Goal: Information Seeking & Learning: Learn about a topic

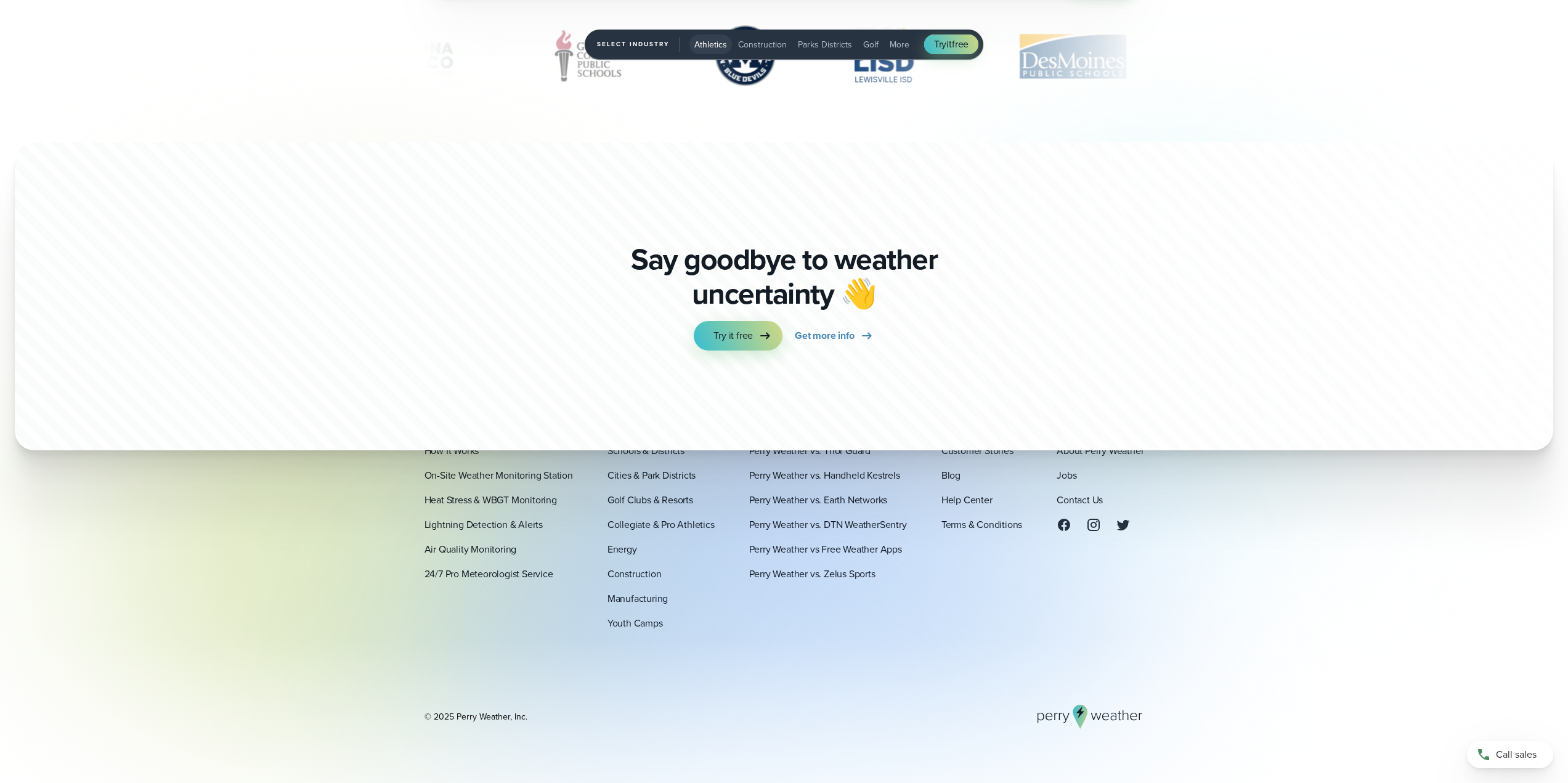
scroll to position [4599, 0]
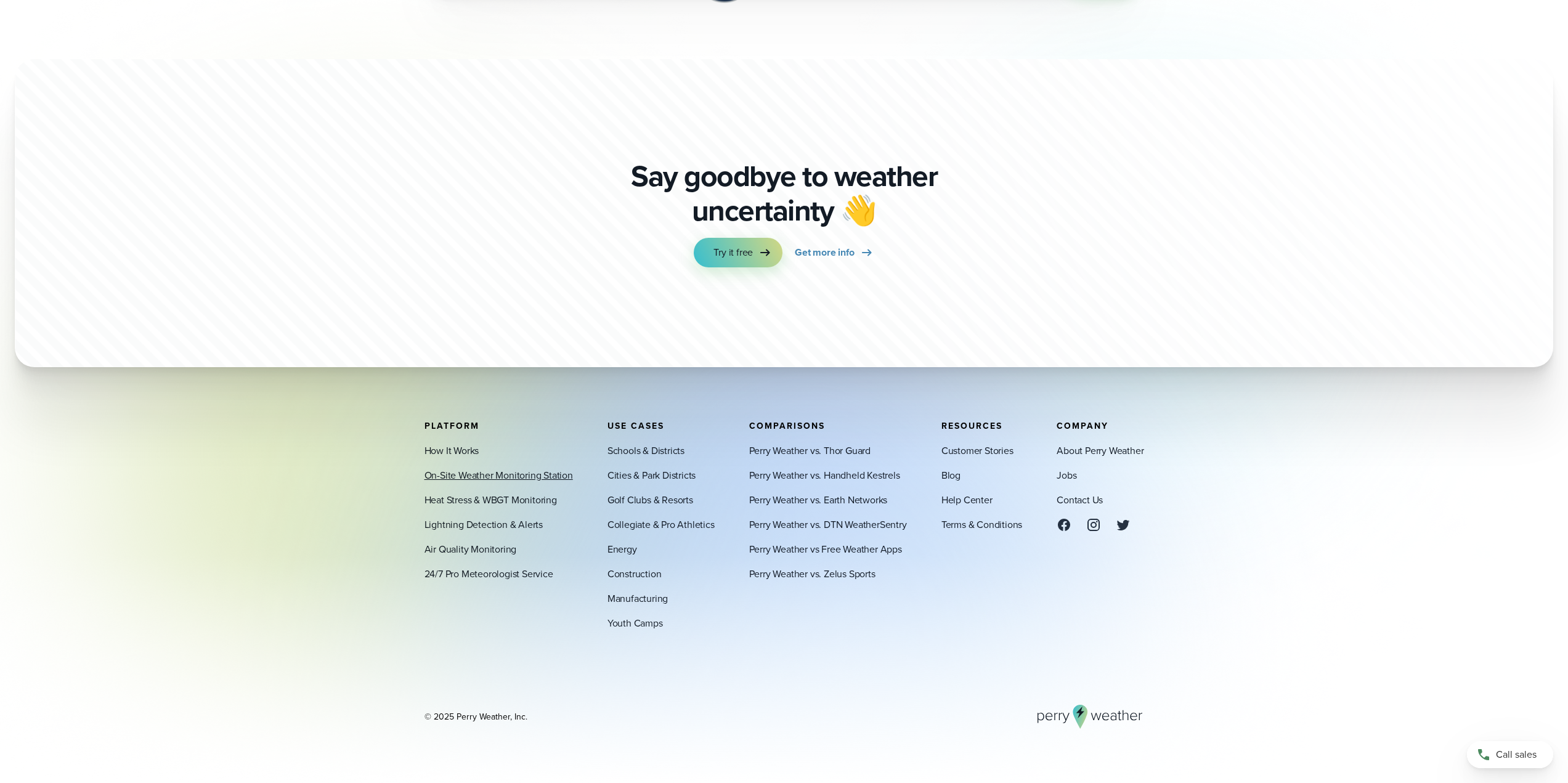
click at [519, 473] on link "On-Site Weather Monitoring Station" at bounding box center [499, 475] width 148 height 15
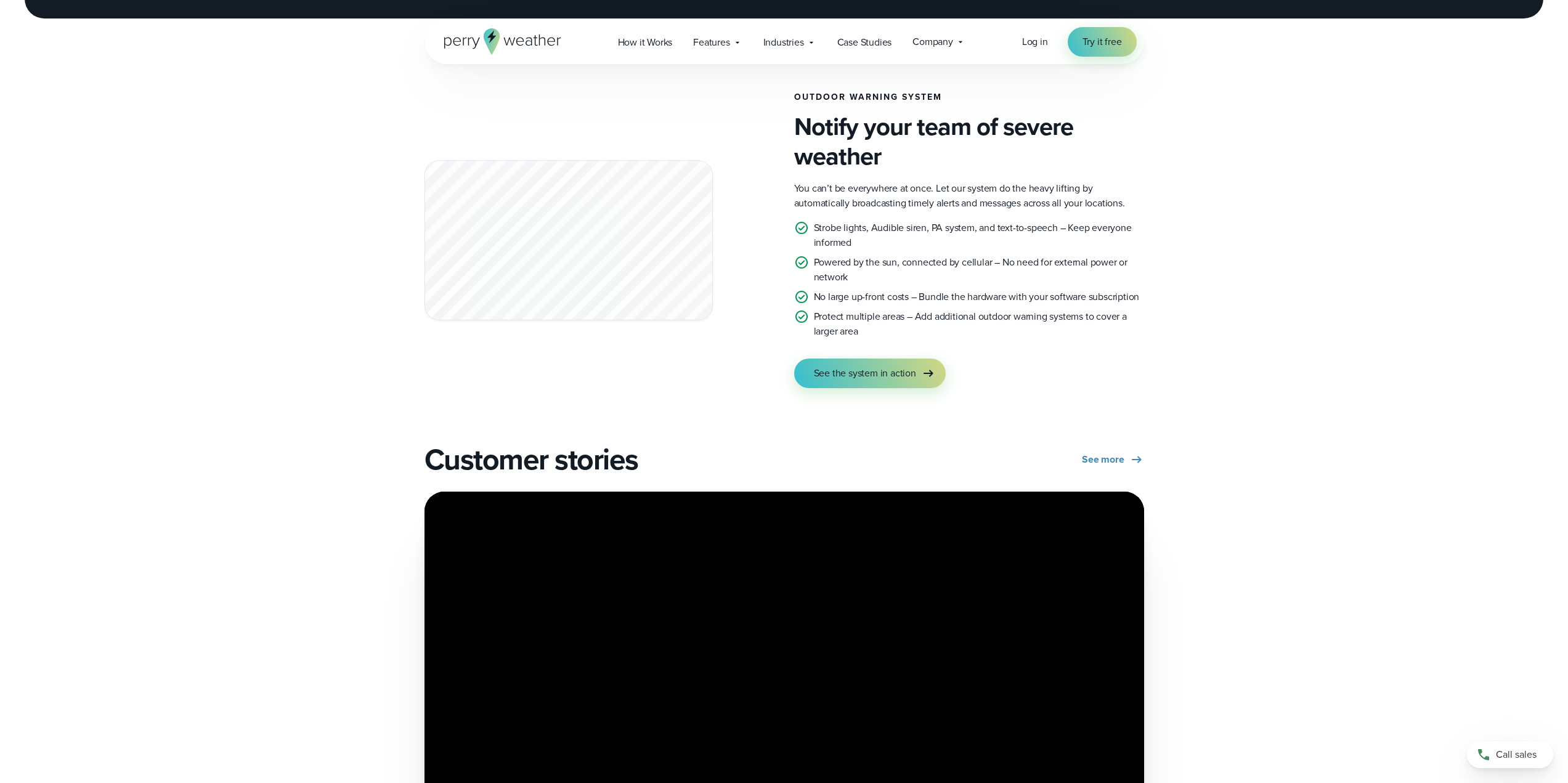
scroll to position [2015, 0]
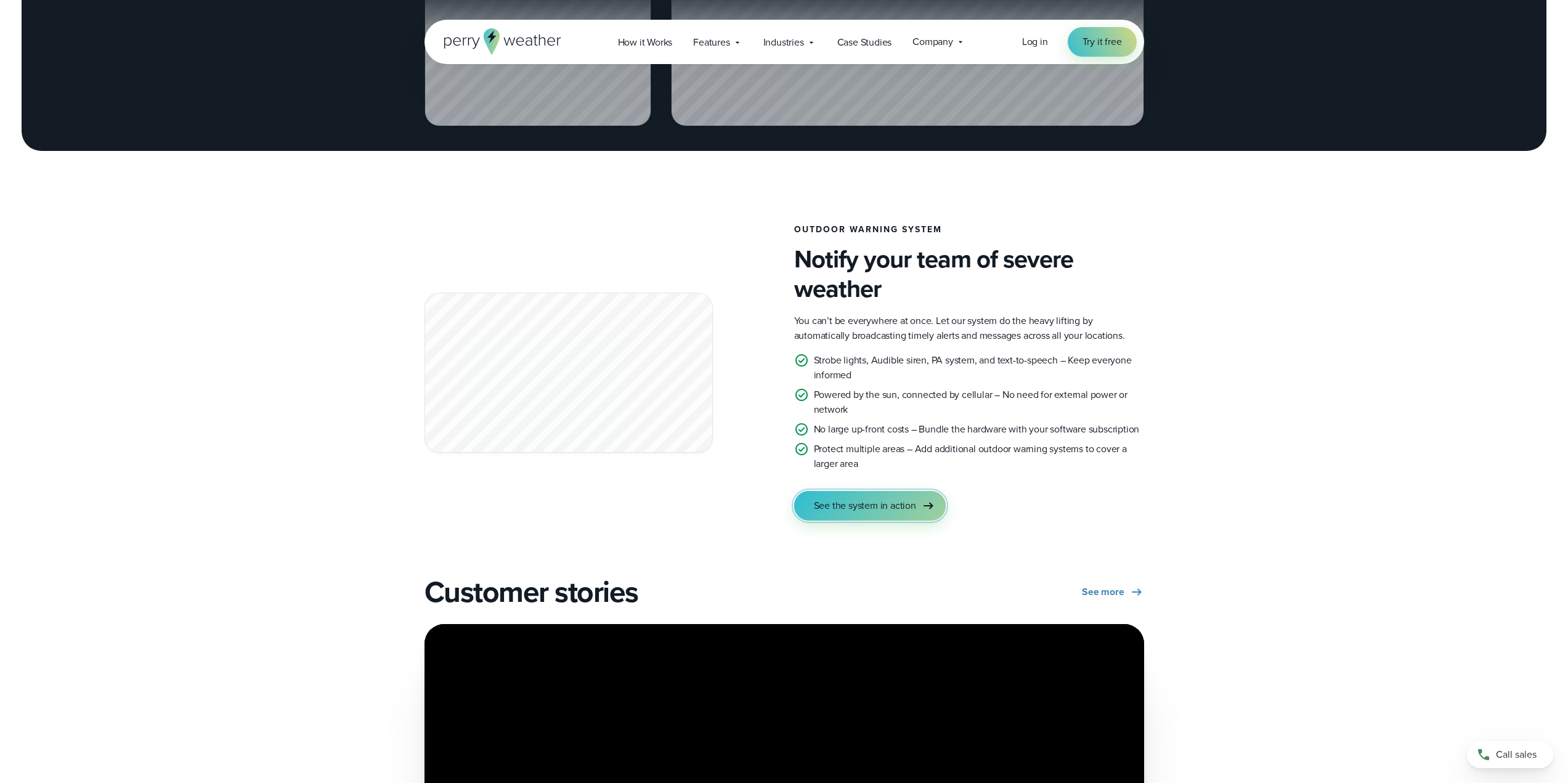
click at [895, 506] on span "See the system in action" at bounding box center [864, 506] width 102 height 15
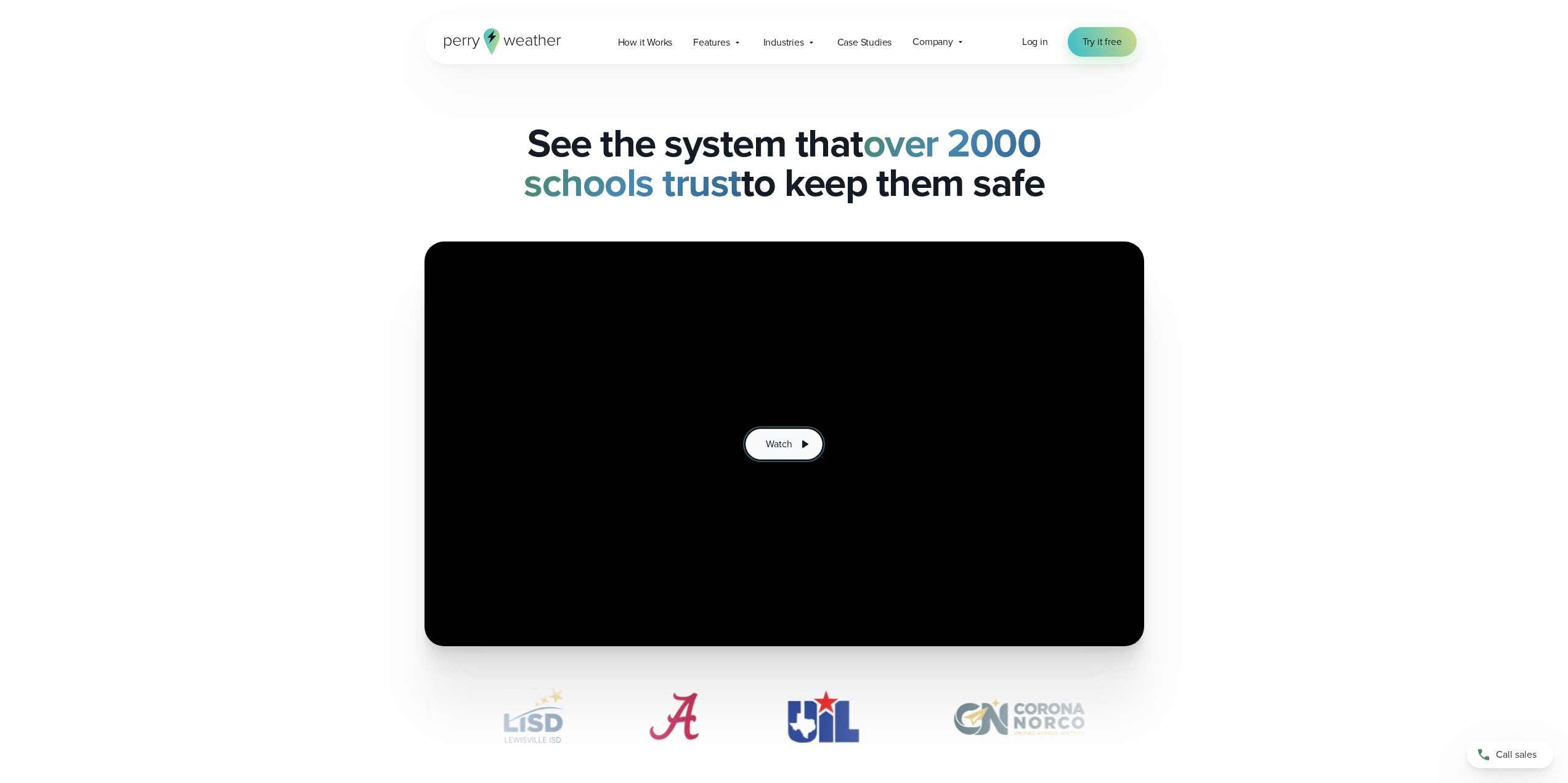
click at [813, 441] on button "Watch" at bounding box center [784, 444] width 77 height 31
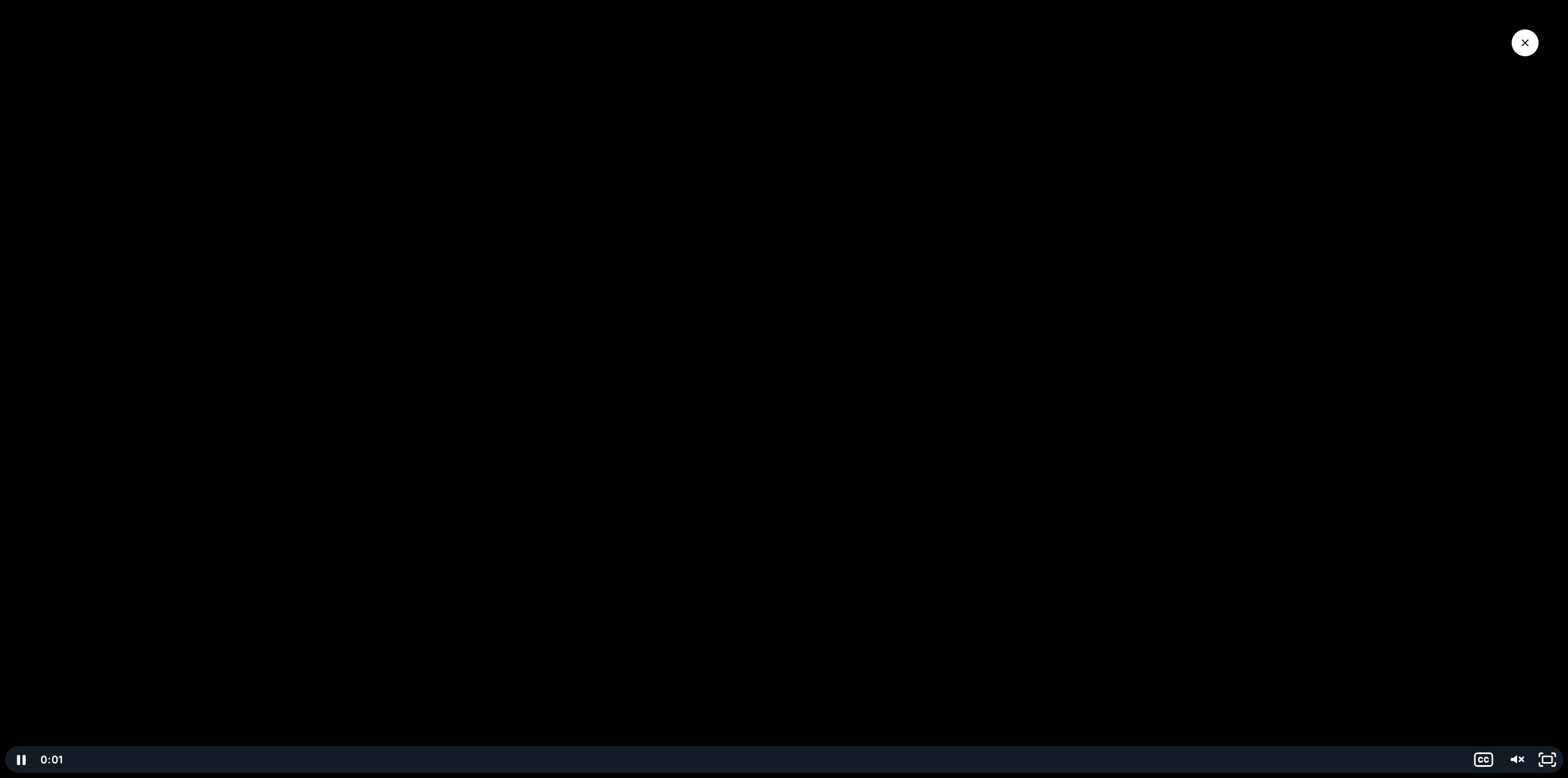
drag, startPoint x: 1162, startPoint y: 538, endPoint x: 1171, endPoint y: 539, distance: 9.1
click at [1163, 538] on div at bounding box center [784, 389] width 1568 height 778
click at [1172, 539] on div at bounding box center [784, 389] width 1568 height 778
click at [1126, 544] on div at bounding box center [784, 389] width 1568 height 778
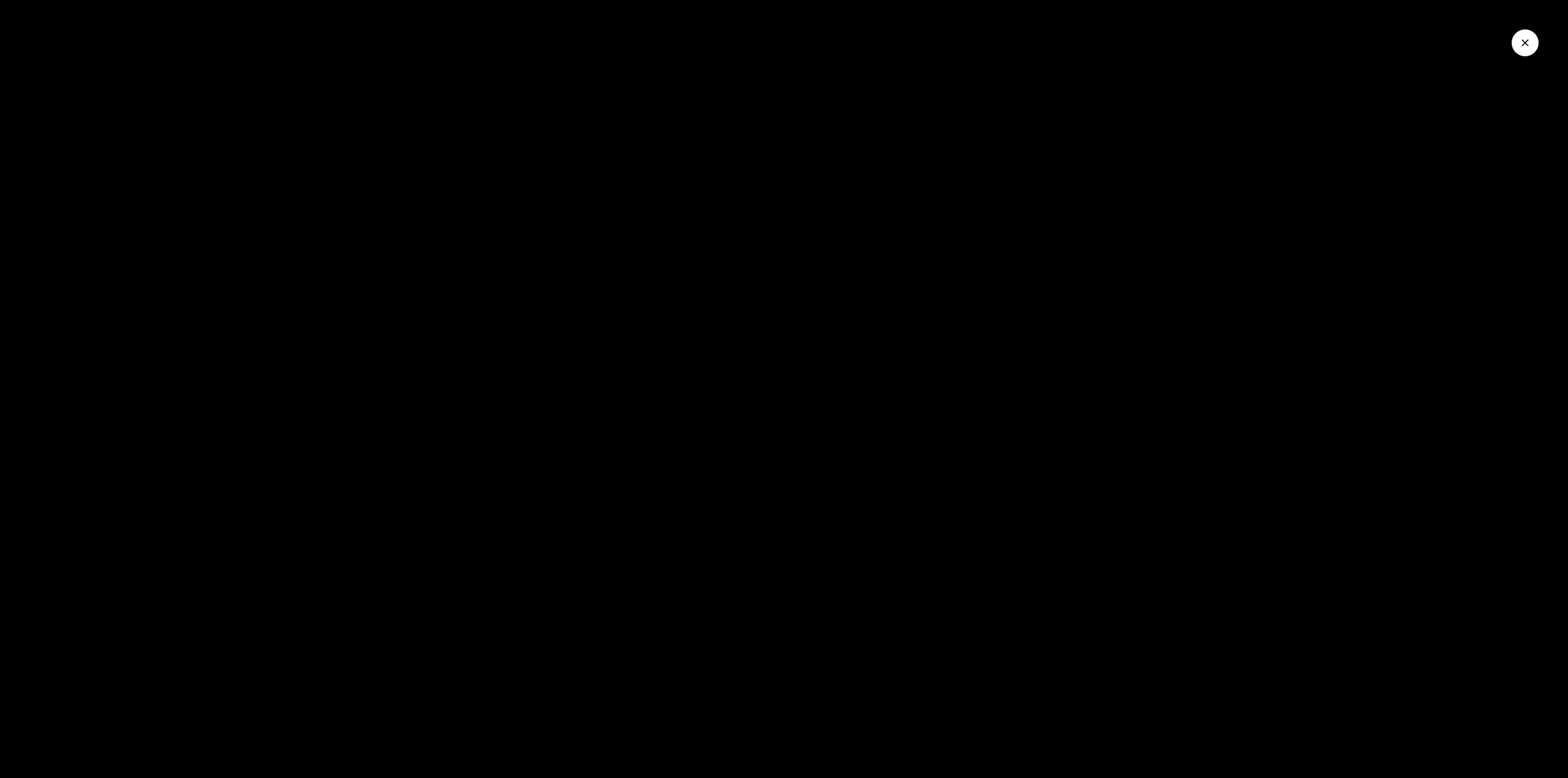
click at [1520, 49] on icon "Close Video" at bounding box center [1524, 43] width 13 height 13
